Goal: Book appointment/travel/reservation

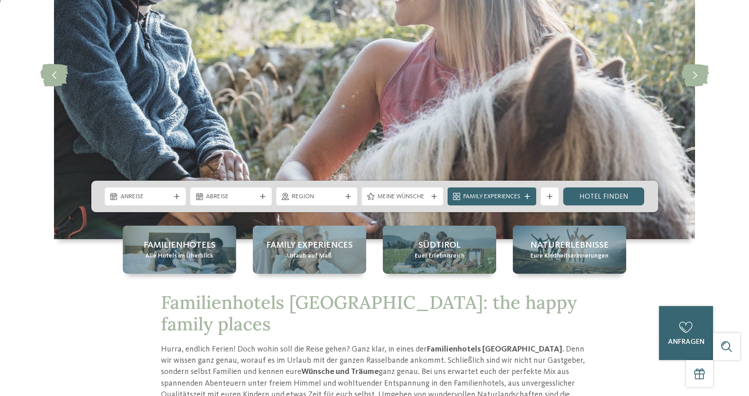
scroll to position [135, 0]
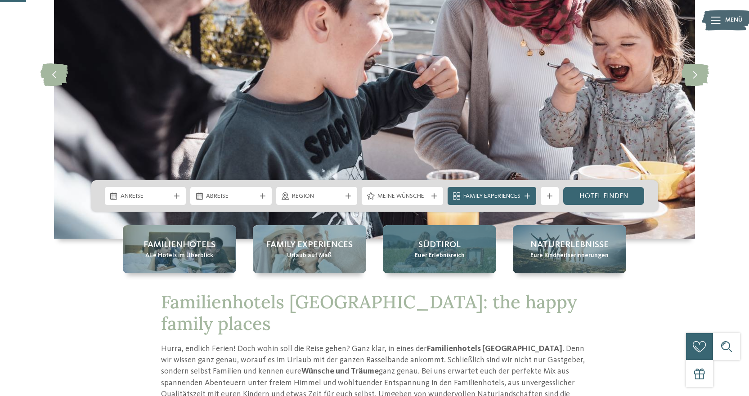
click at [452, 253] on span "Euer Erlebnisreich" at bounding box center [440, 256] width 50 height 9
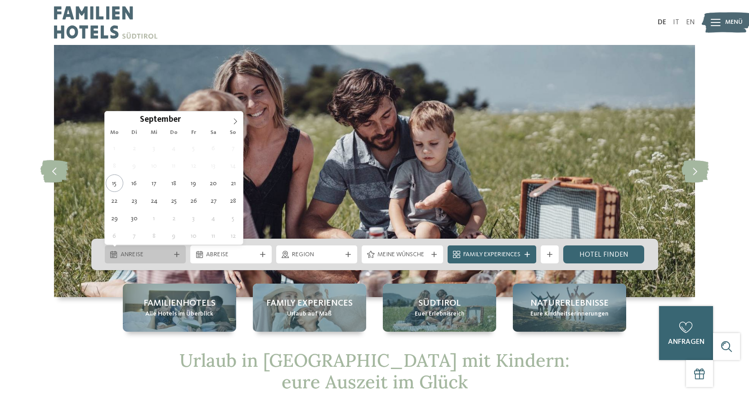
click at [178, 257] on icon at bounding box center [176, 254] width 5 height 5
click at [236, 119] on icon at bounding box center [235, 121] width 6 height 6
type input "****"
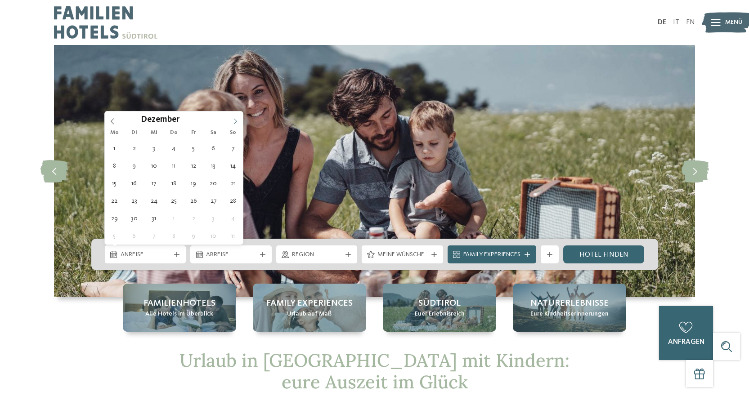
click at [235, 119] on icon at bounding box center [235, 121] width 6 height 6
click at [234, 119] on icon at bounding box center [235, 121] width 6 height 6
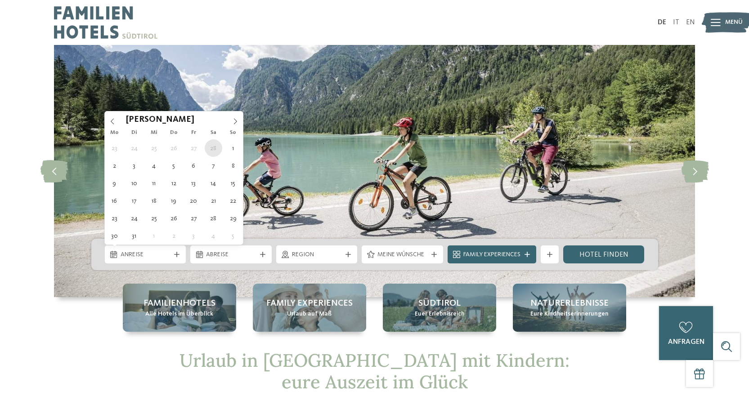
type div "28.02.2026"
type input "****"
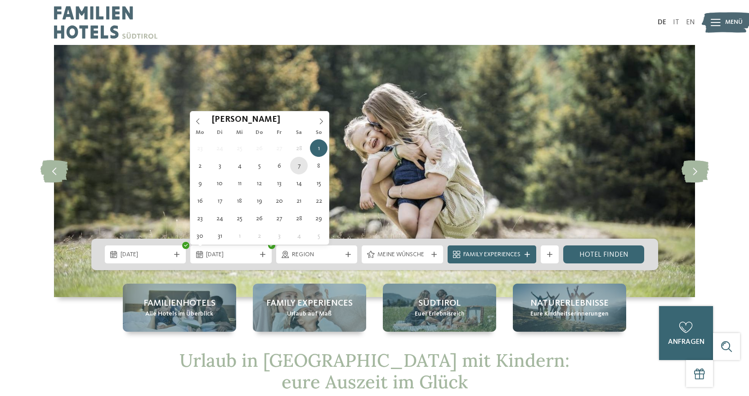
type div "07.03.2026"
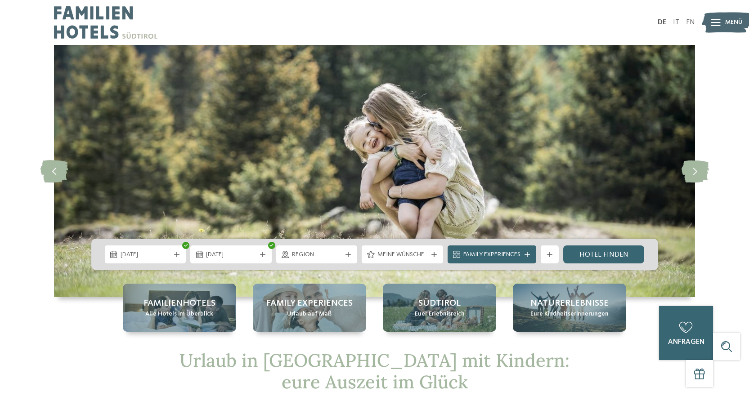
click at [344, 254] on div at bounding box center [348, 254] width 9 height 5
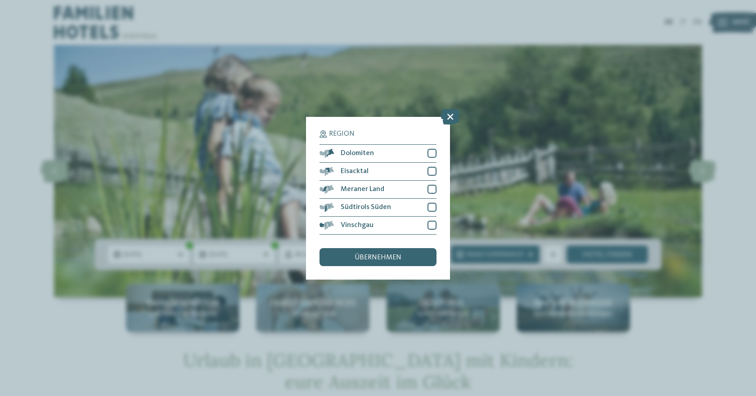
click at [531, 175] on div "Region Dolomiten" at bounding box center [378, 198] width 756 height 396
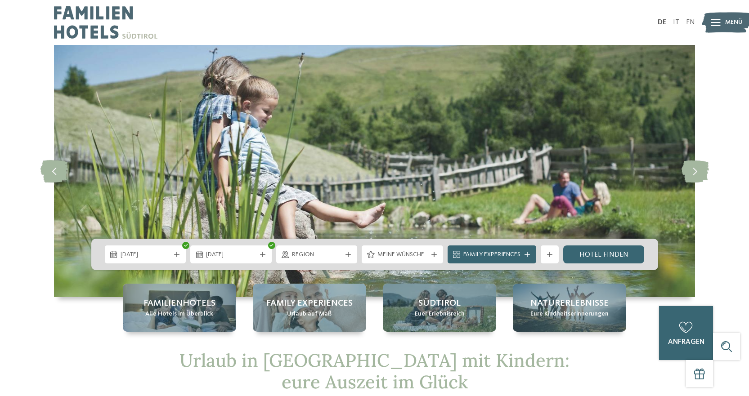
click at [421, 252] on span "Meine Wünsche" at bounding box center [403, 255] width 50 height 9
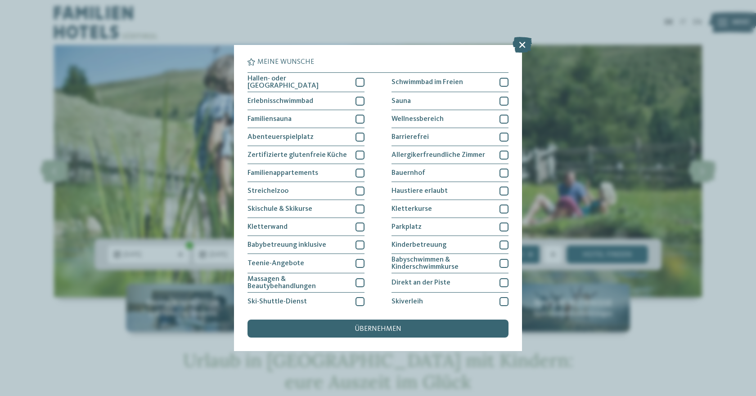
click at [569, 147] on div "Meine Wünsche Hallen- oder Schleusenbad Schwimmbad im Freien" at bounding box center [378, 198] width 756 height 396
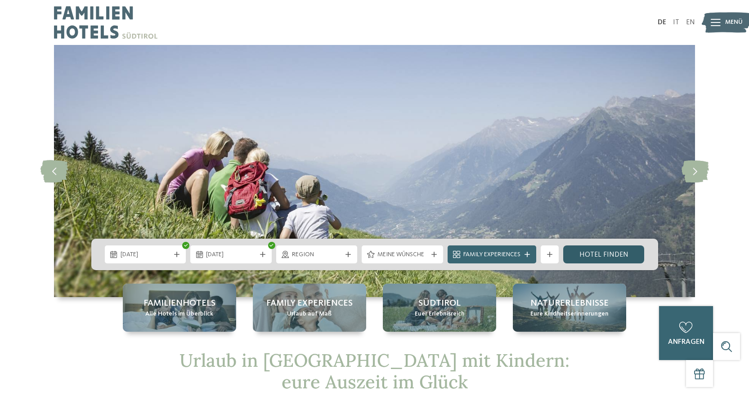
click at [603, 253] on link "Hotel finden" at bounding box center [603, 255] width 81 height 18
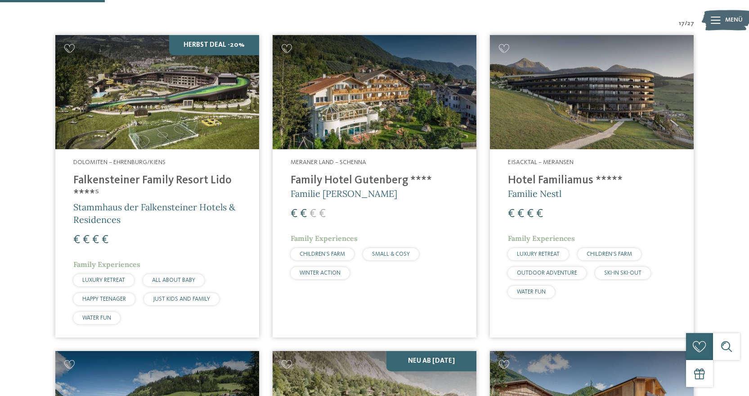
scroll to position [315, 0]
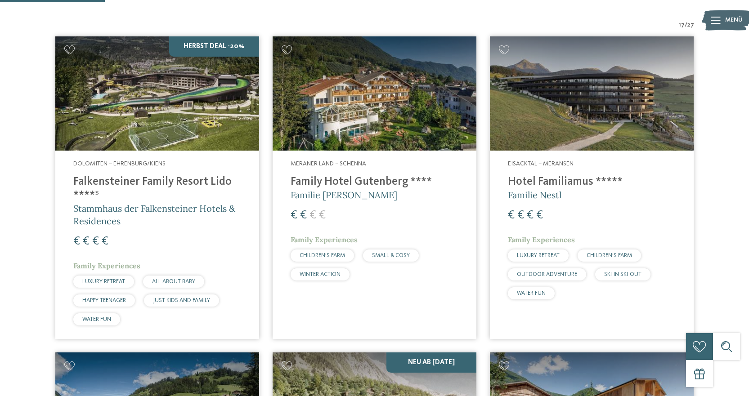
click at [376, 107] on img at bounding box center [375, 93] width 204 height 115
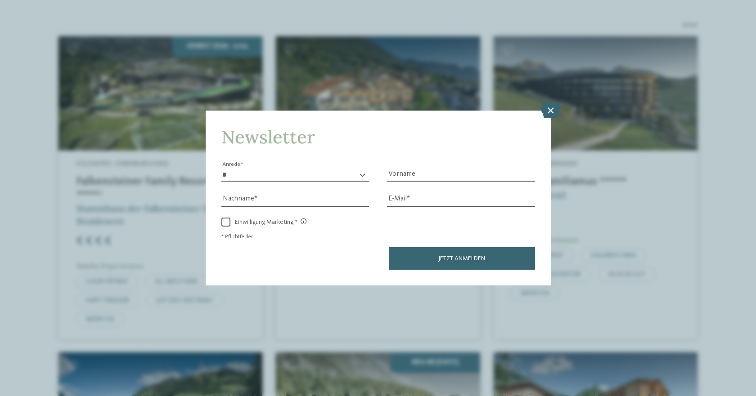
click at [547, 109] on icon at bounding box center [550, 111] width 19 height 16
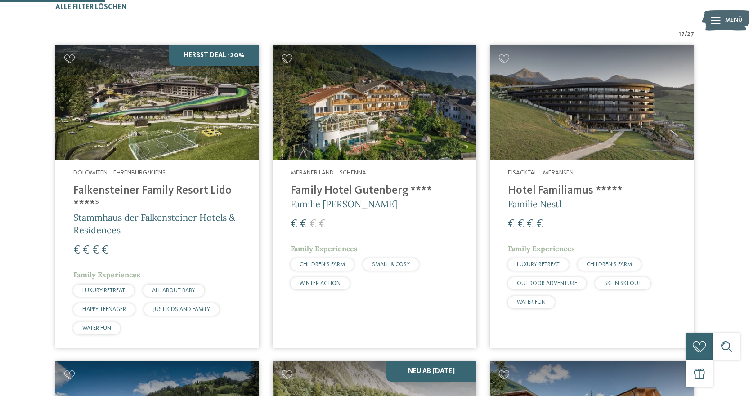
scroll to position [0, 0]
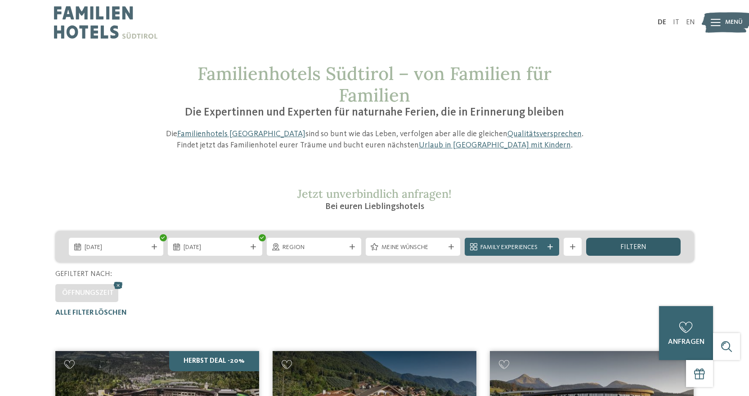
click at [626, 243] on div "filtern" at bounding box center [633, 247] width 95 height 18
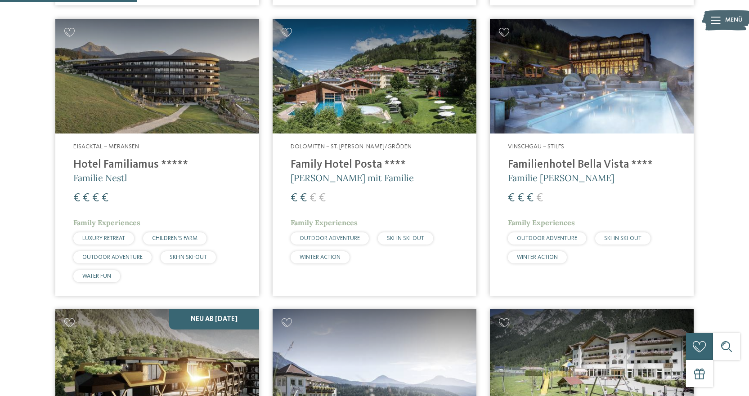
scroll to position [661, 0]
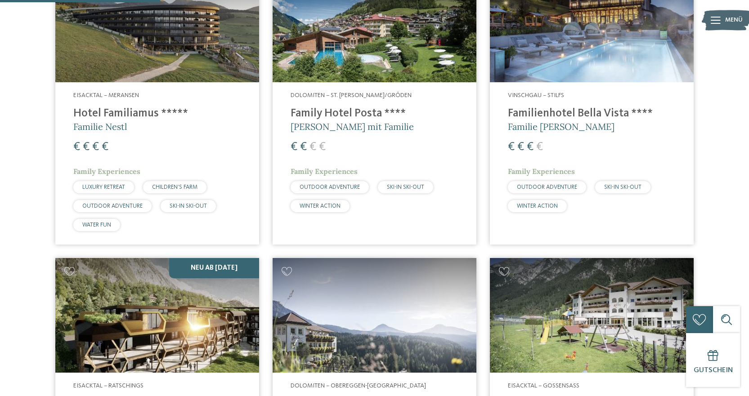
click at [392, 45] on img at bounding box center [375, 25] width 204 height 115
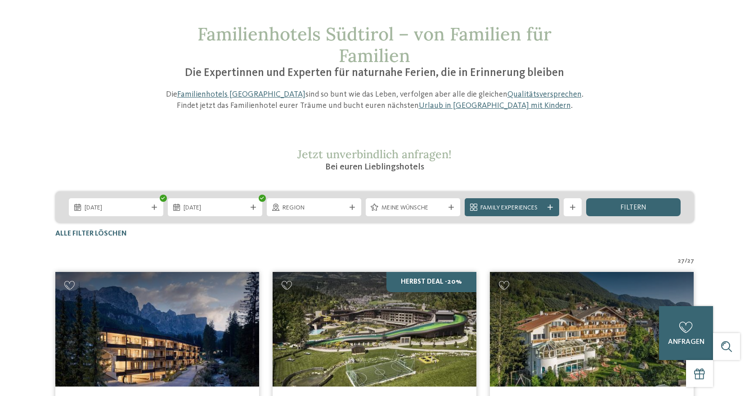
scroll to position [0, 0]
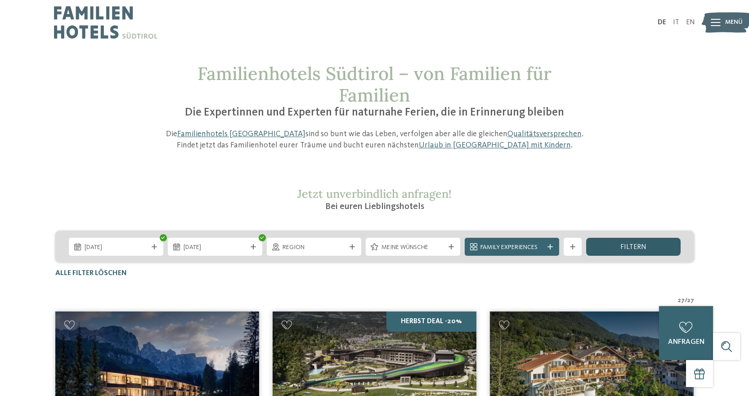
click at [634, 246] on span "filtern" at bounding box center [634, 247] width 26 height 7
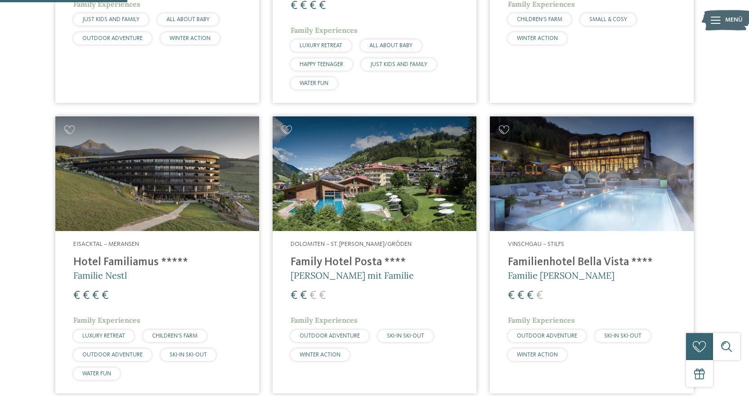
scroll to position [526, 0]
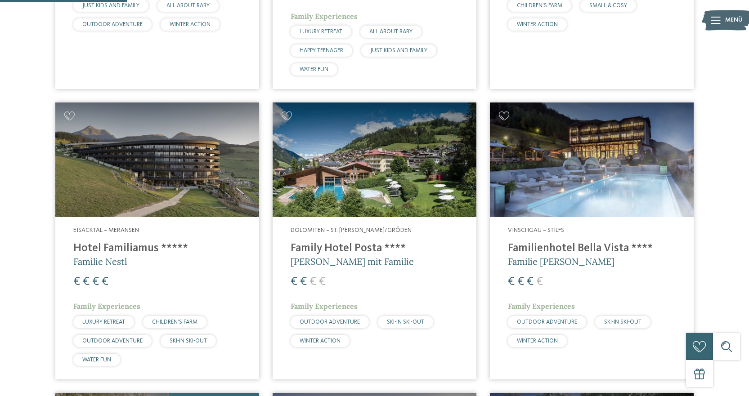
click at [380, 177] on img at bounding box center [375, 160] width 204 height 115
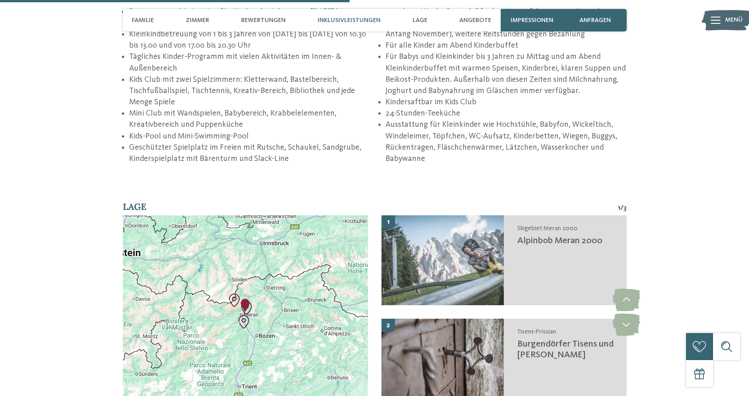
scroll to position [1395, 0]
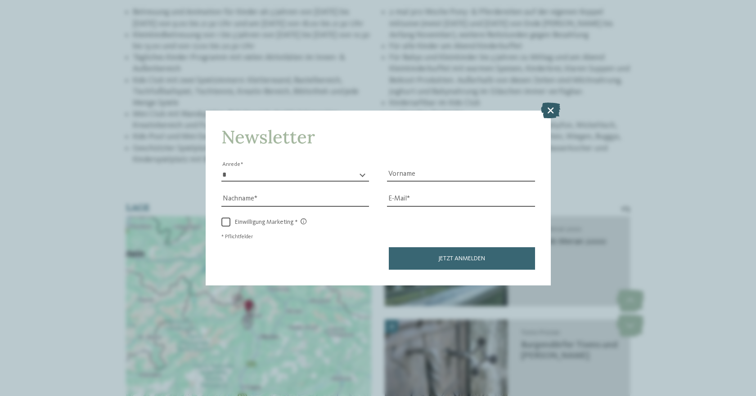
click at [547, 109] on icon at bounding box center [550, 111] width 19 height 16
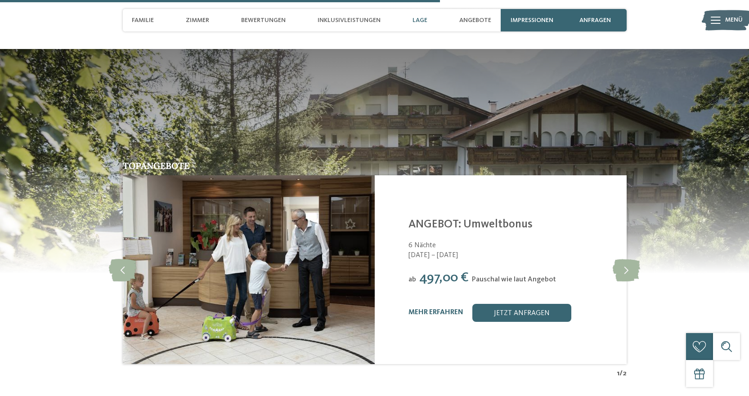
scroll to position [1890, 0]
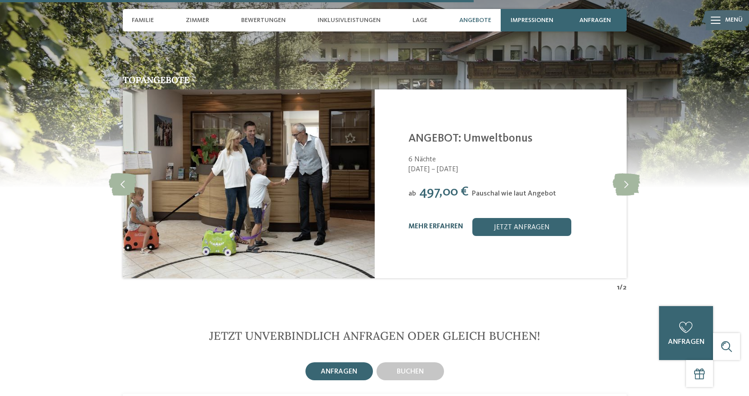
click at [443, 223] on link "mehr erfahren" at bounding box center [436, 226] width 55 height 7
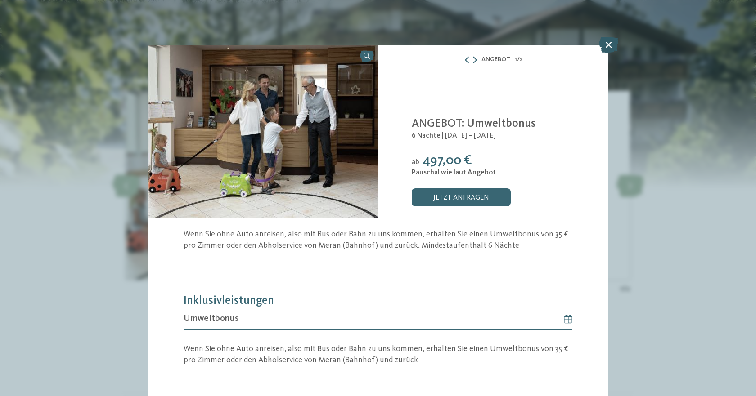
click at [604, 45] on icon at bounding box center [608, 45] width 19 height 16
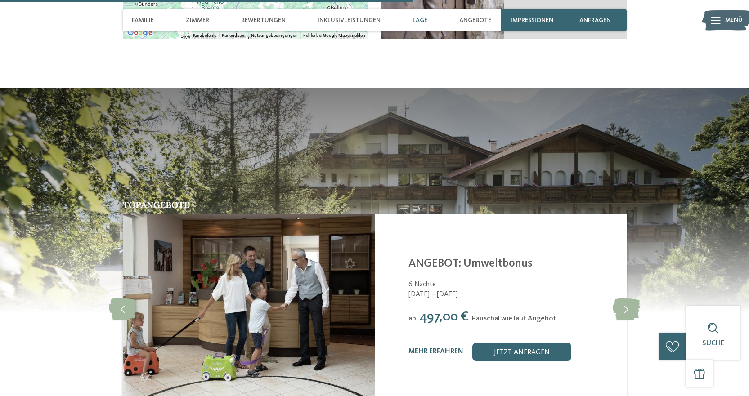
scroll to position [1620, 0]
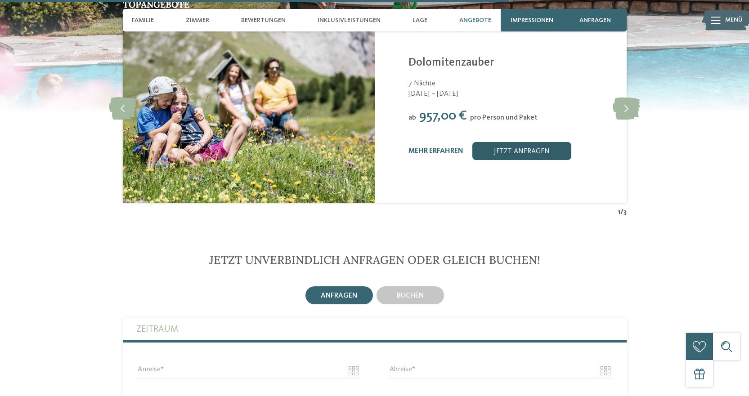
scroll to position [1890, 0]
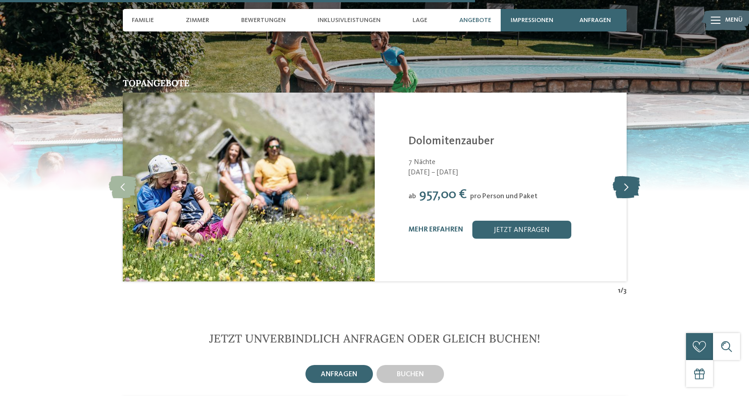
click at [626, 176] on icon at bounding box center [626, 187] width 27 height 23
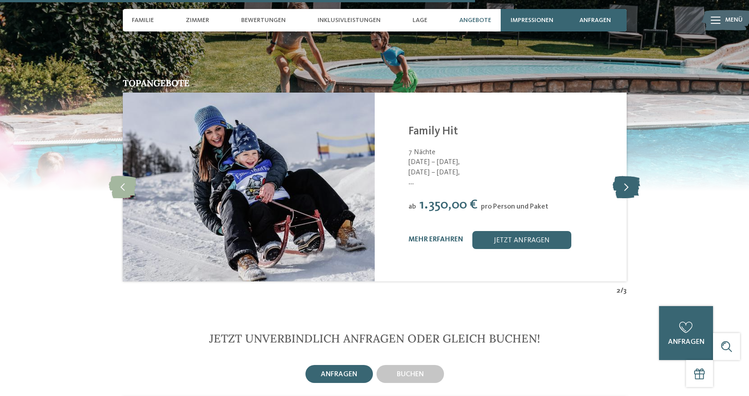
click at [626, 176] on icon at bounding box center [626, 187] width 27 height 23
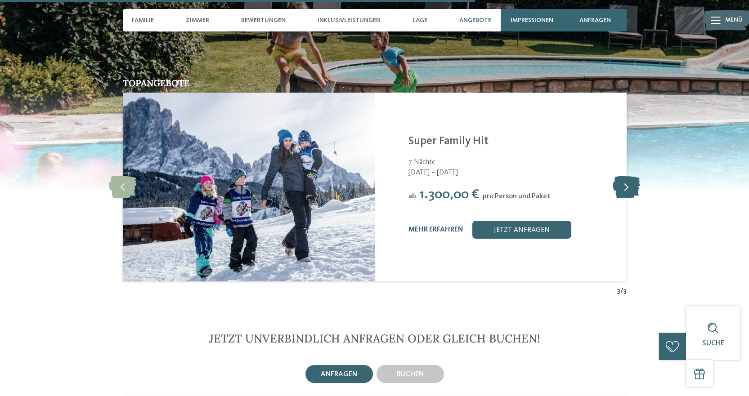
click at [626, 176] on icon at bounding box center [626, 187] width 27 height 23
